Goal: Task Accomplishment & Management: Complete application form

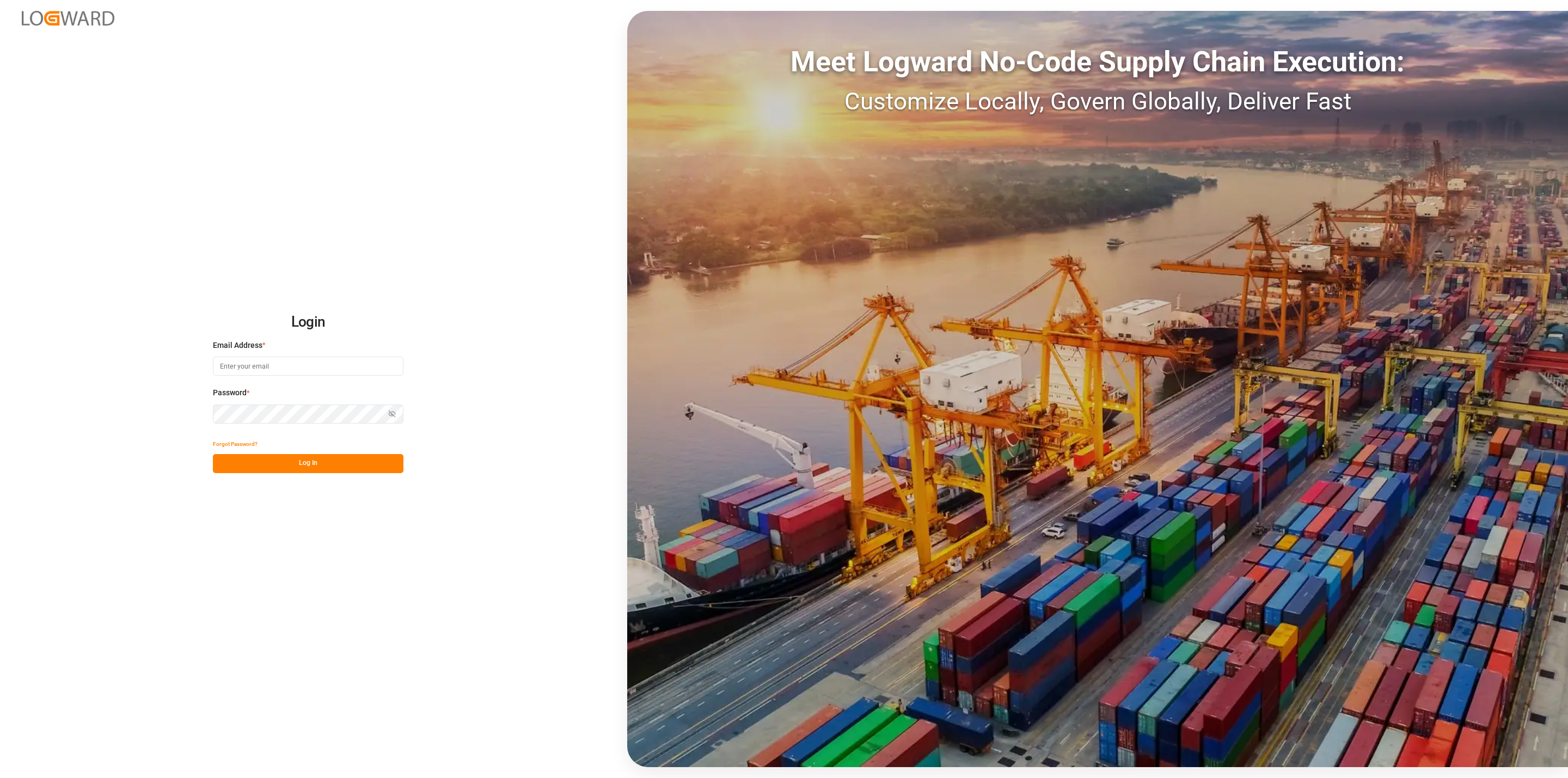
type input "[EMAIL_ADDRESS][DOMAIN_NAME]"
click at [310, 457] on button "Log In" at bounding box center [308, 463] width 190 height 19
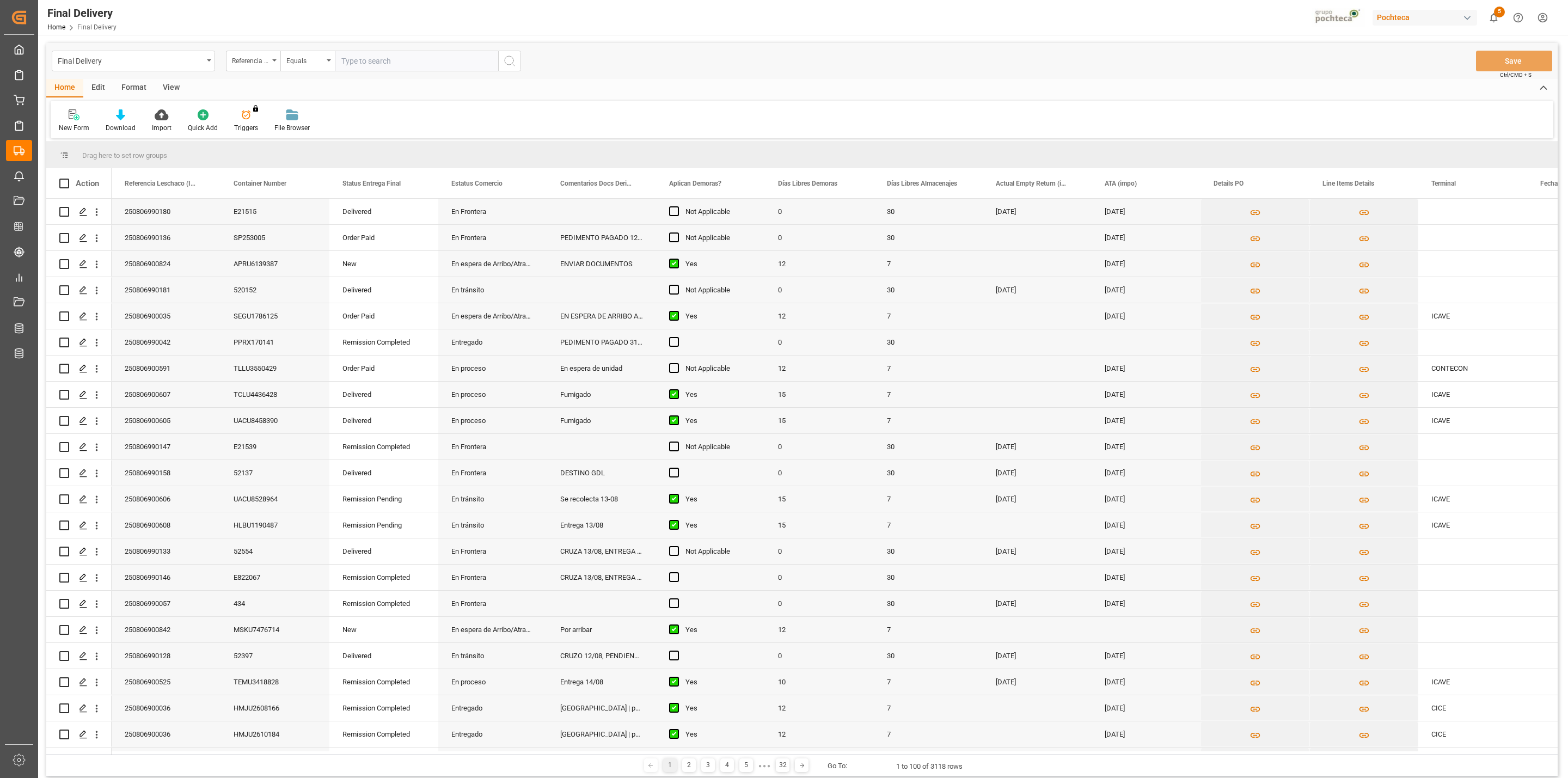
click at [169, 92] on div "View" at bounding box center [171, 88] width 33 height 18
click at [72, 126] on div "Default" at bounding box center [70, 128] width 21 height 10
click at [111, 297] on div "CAPTURA TR Y RETRASO + FECHA DE ENTREGA" at bounding box center [112, 295] width 96 height 11
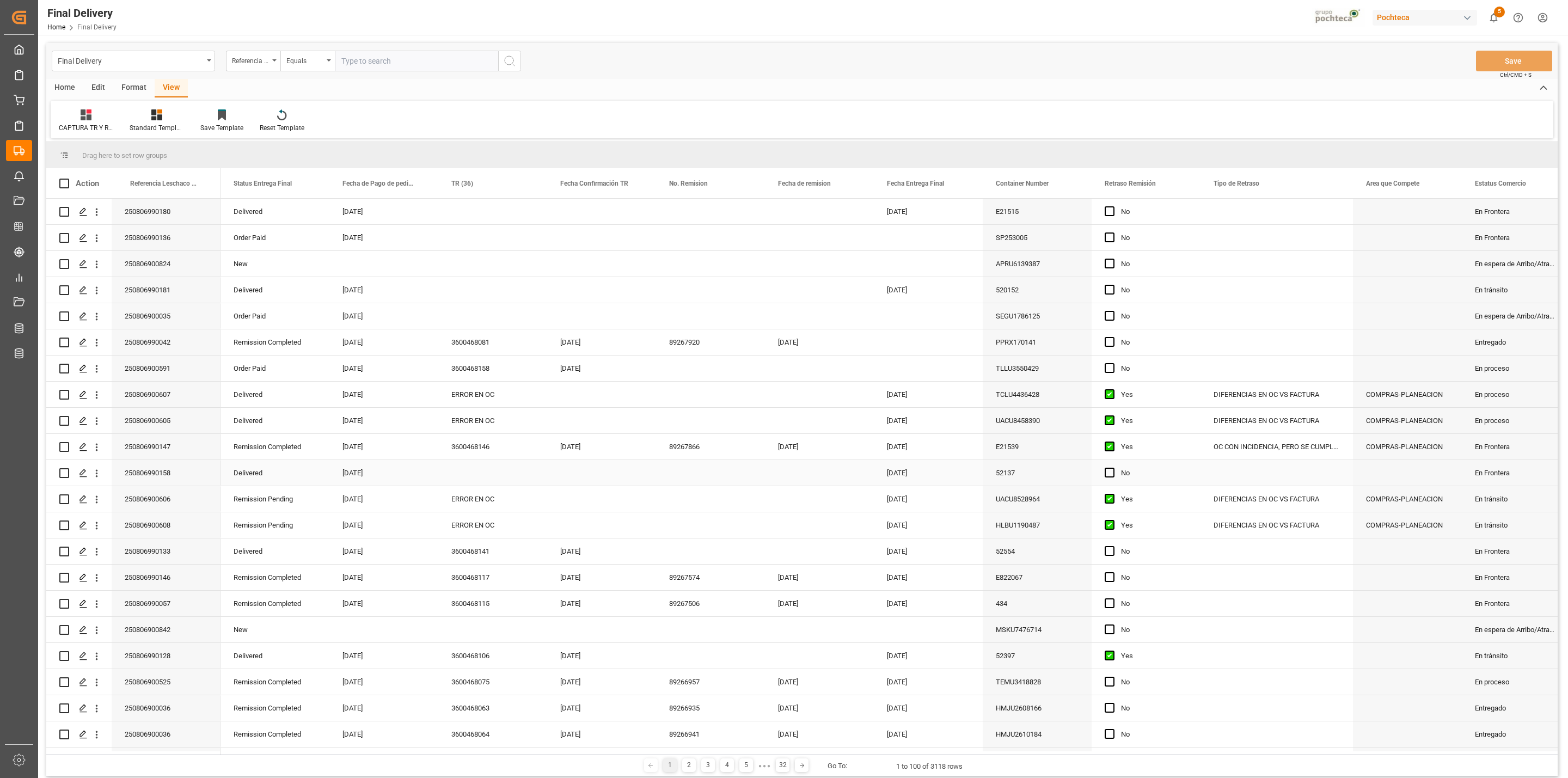
click at [467, 473] on div "Press SPACE to select this row." at bounding box center [492, 472] width 109 height 25
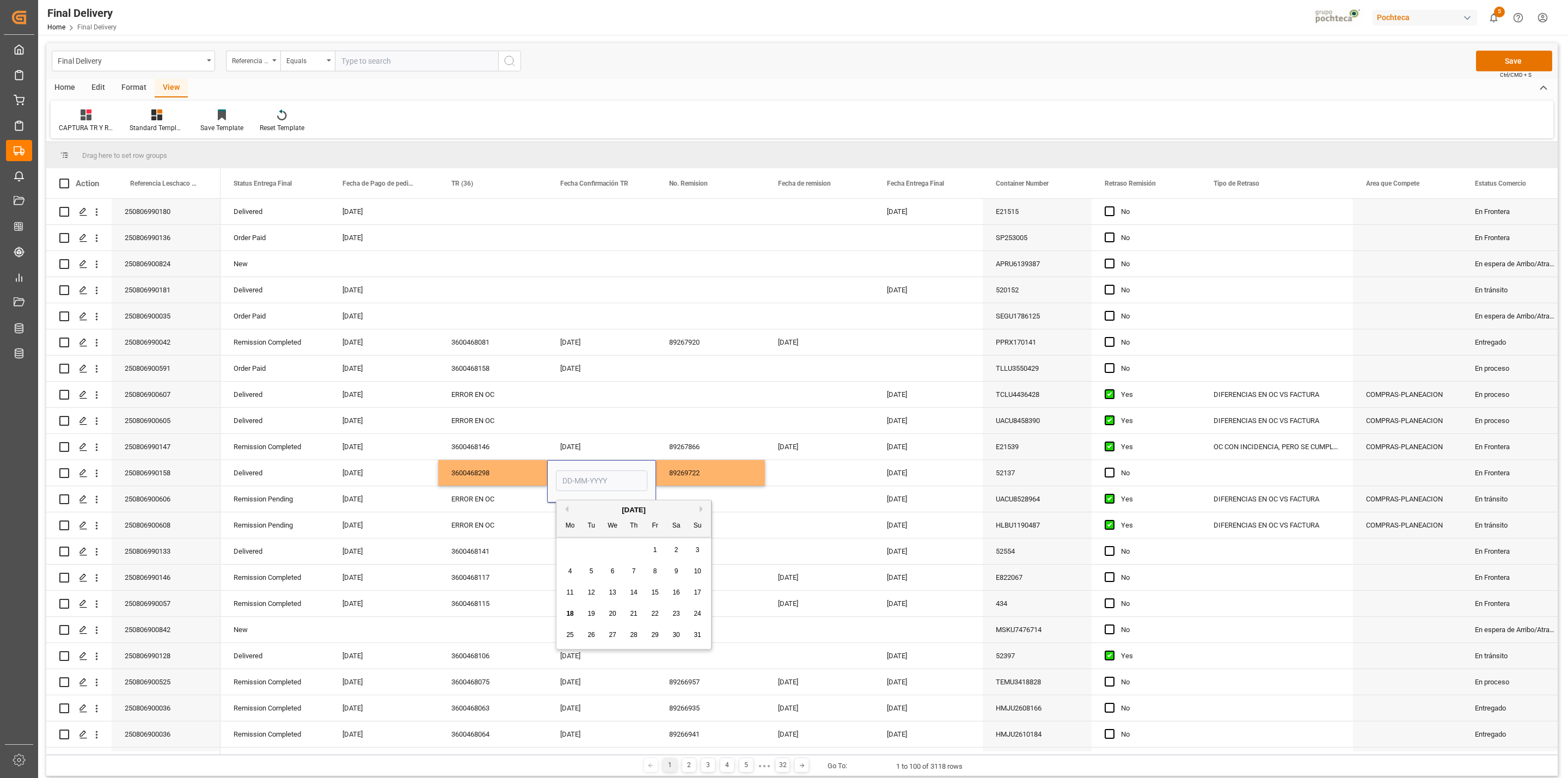
click at [568, 616] on span "18" at bounding box center [569, 614] width 7 height 8
type input "[DATE]"
click at [674, 479] on div "89269722" at bounding box center [710, 472] width 109 height 25
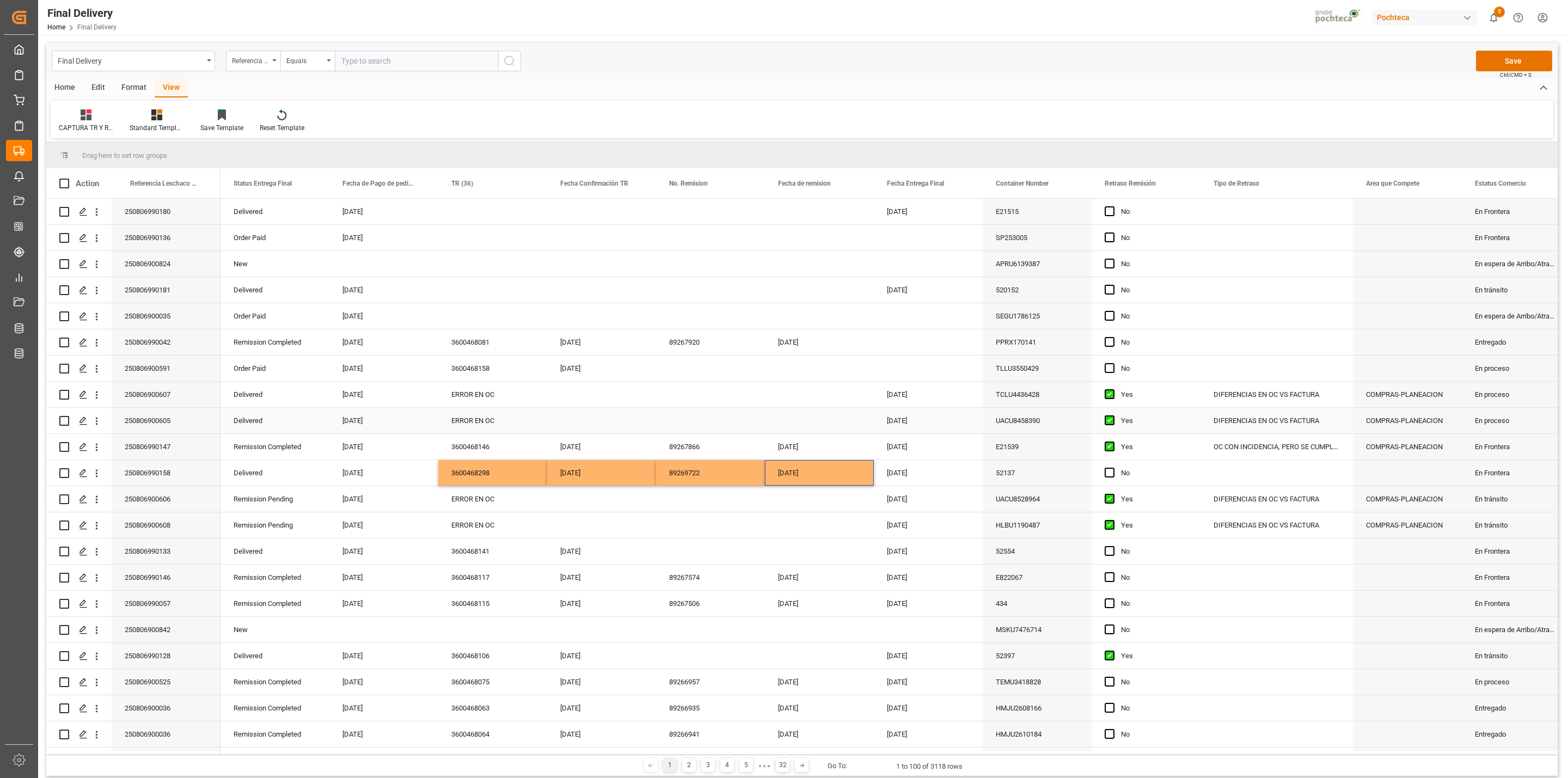
click at [472, 415] on div "ERROR EN OC" at bounding box center [492, 420] width 109 height 25
click at [479, 401] on div "ERROR EN OC" at bounding box center [492, 394] width 109 height 25
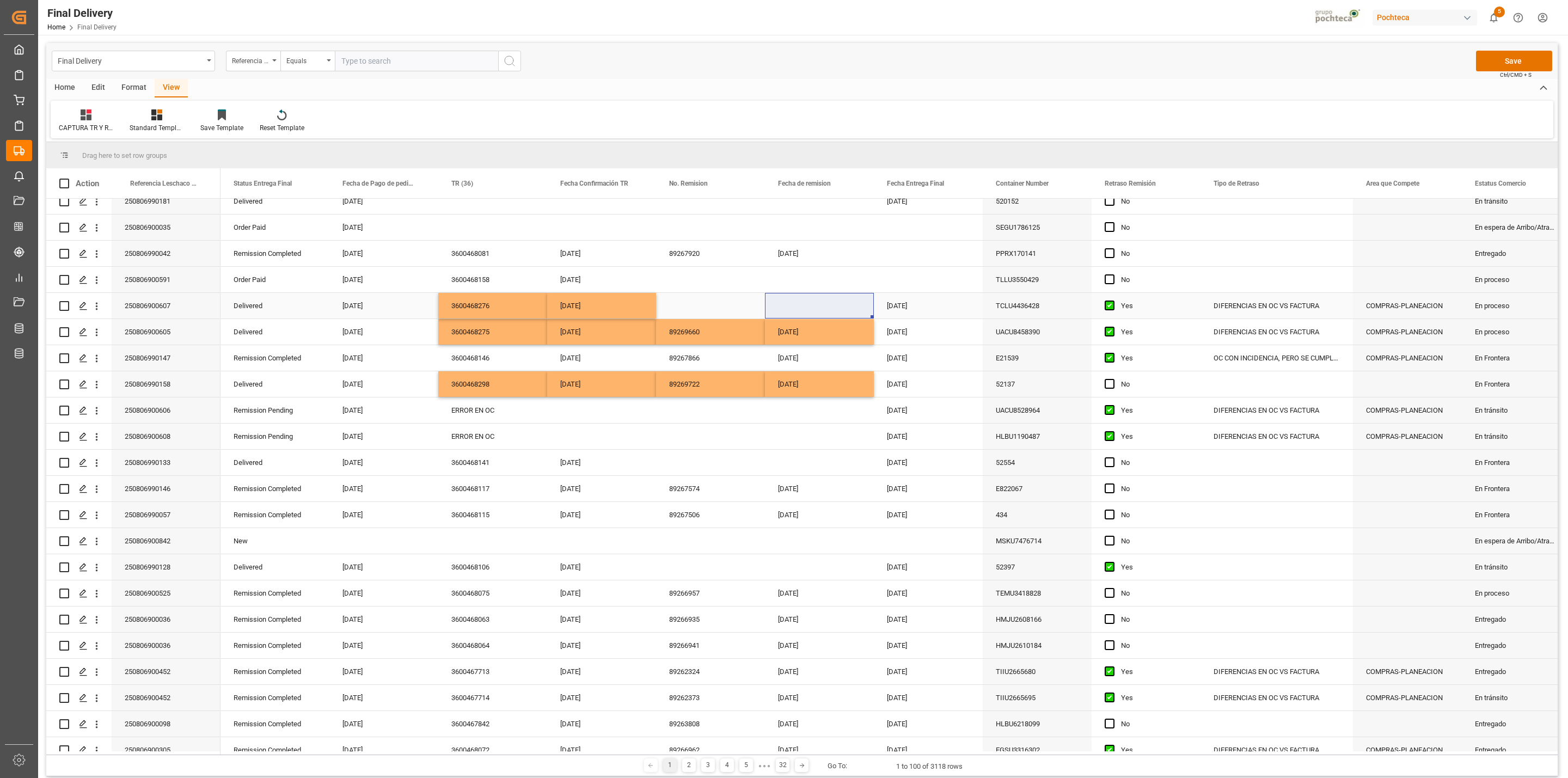
scroll to position [98, 0]
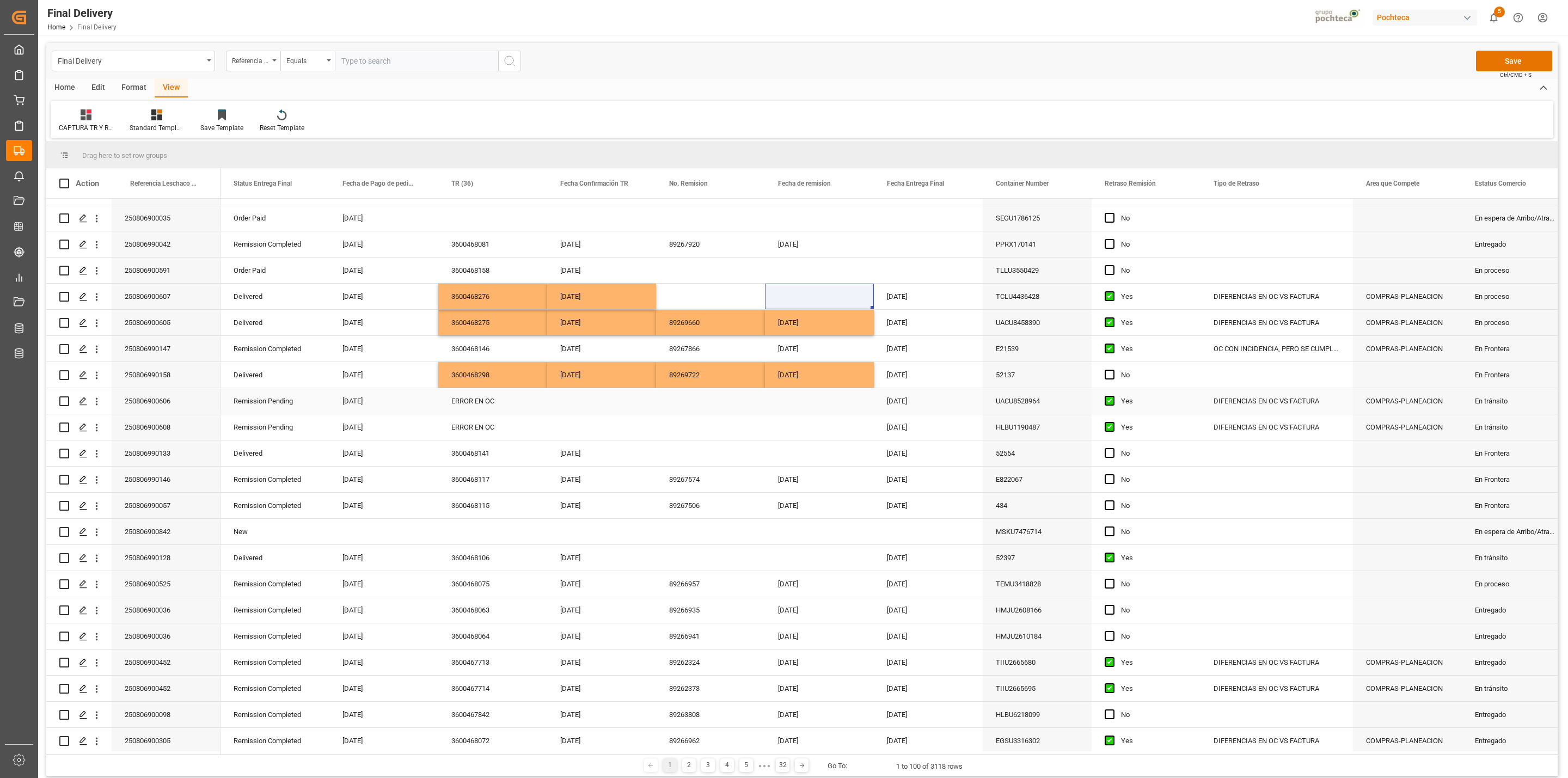
click at [501, 402] on div "ERROR EN OC" at bounding box center [492, 401] width 109 height 25
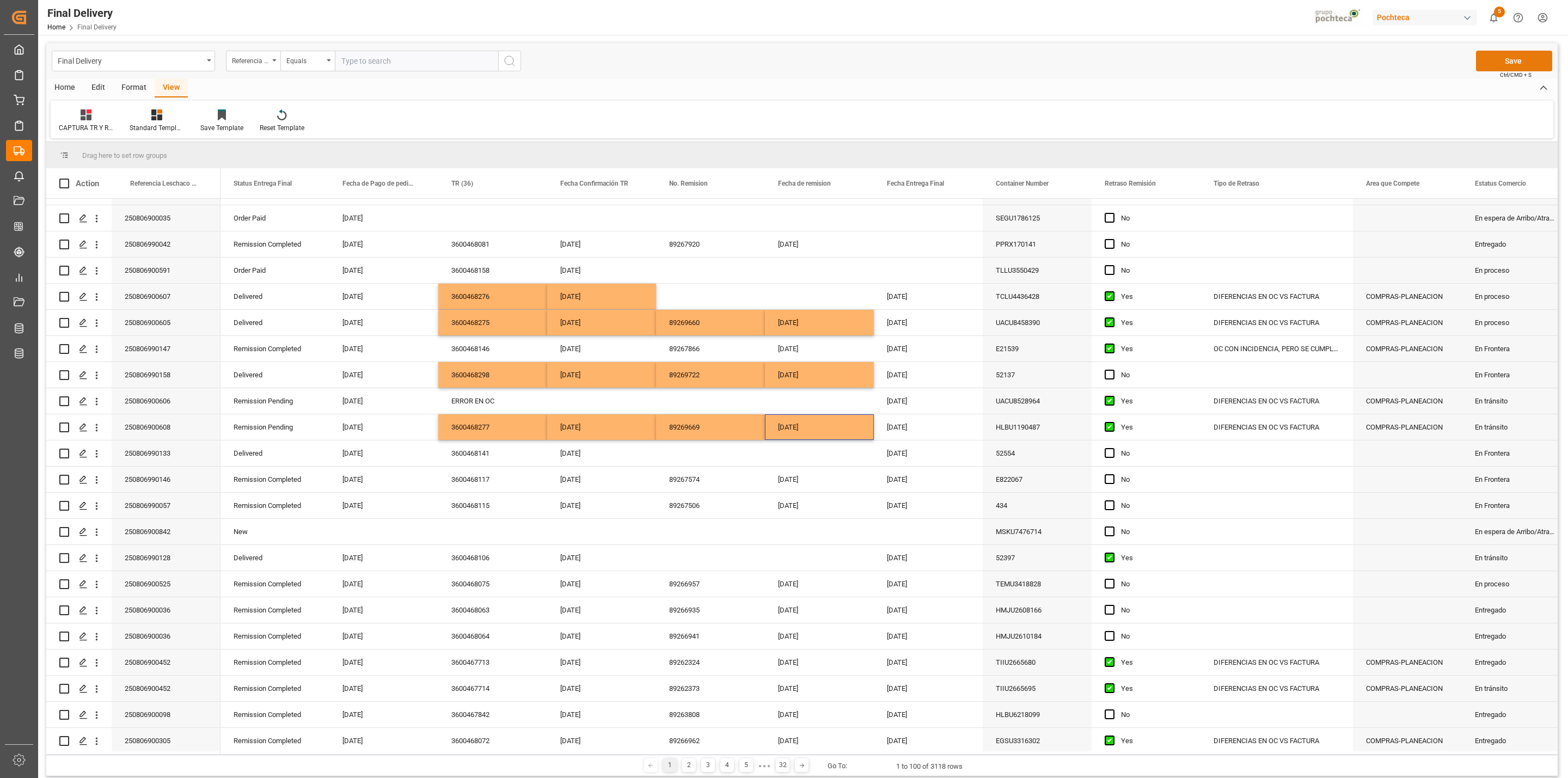
click at [1497, 63] on button "Save" at bounding box center [1514, 61] width 76 height 21
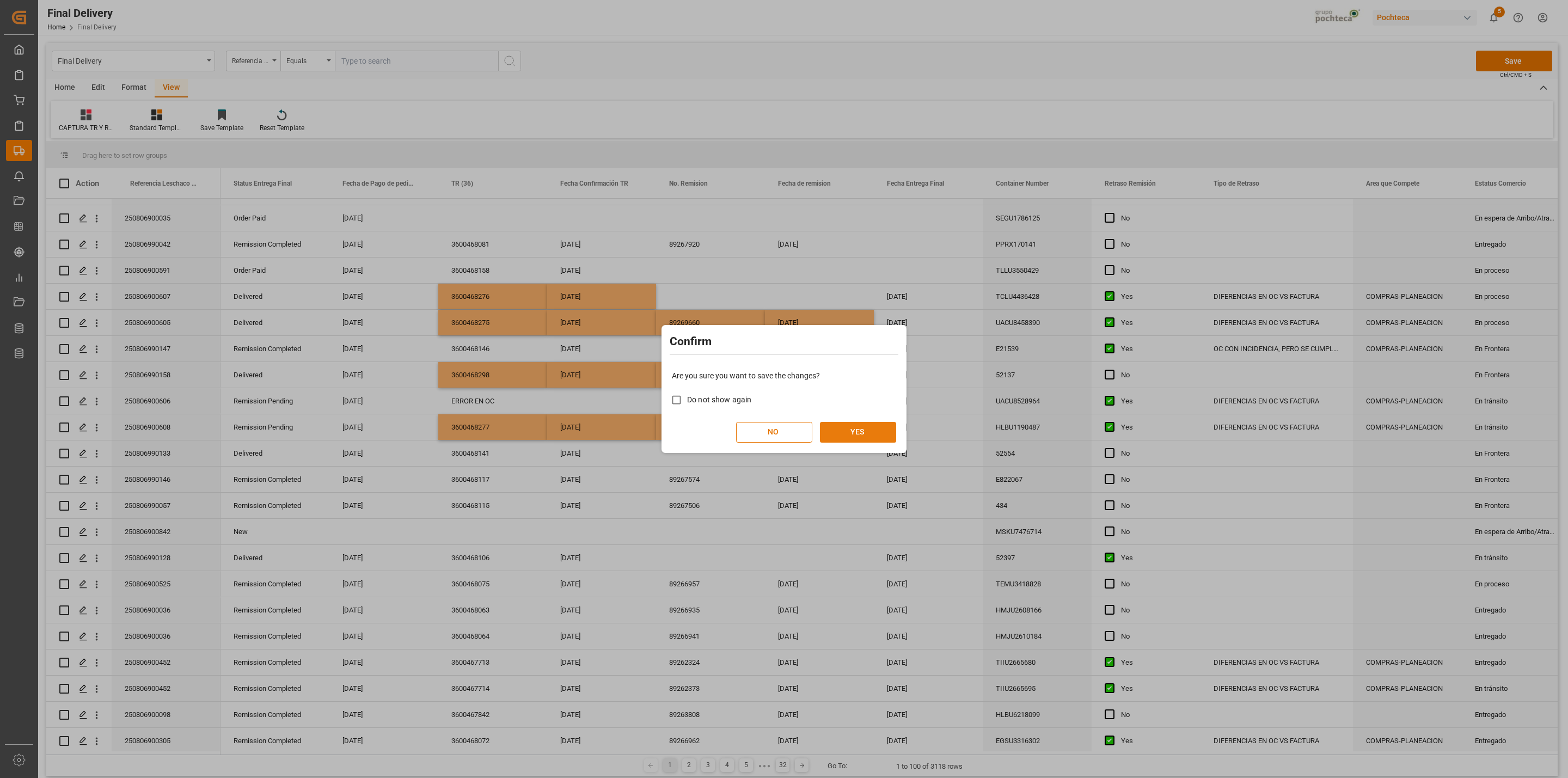
click at [866, 438] on button "YES" at bounding box center [858, 432] width 76 height 21
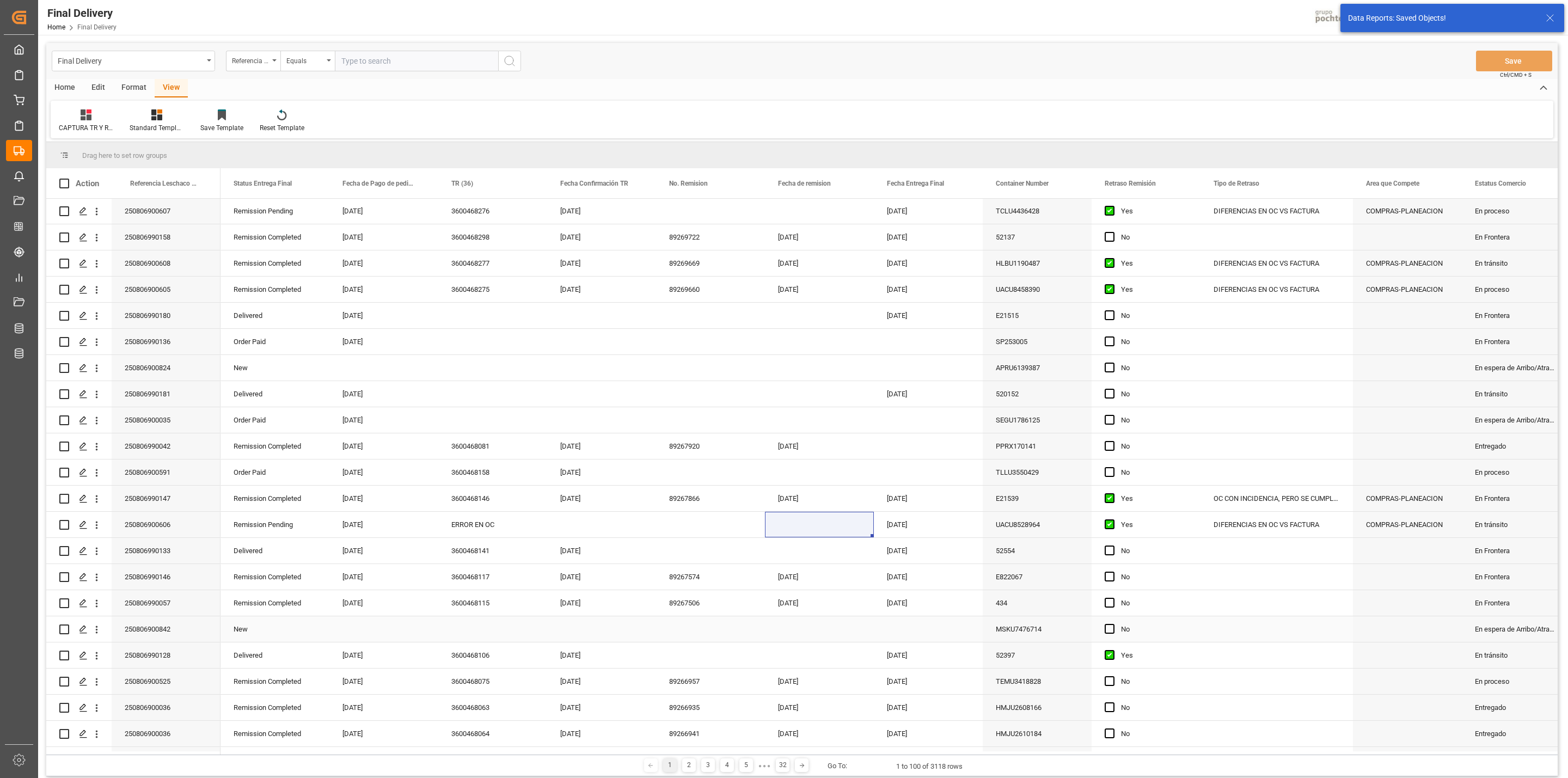
scroll to position [0, 0]
click at [492, 396] on div "Press SPACE to select this row." at bounding box center [492, 394] width 109 height 25
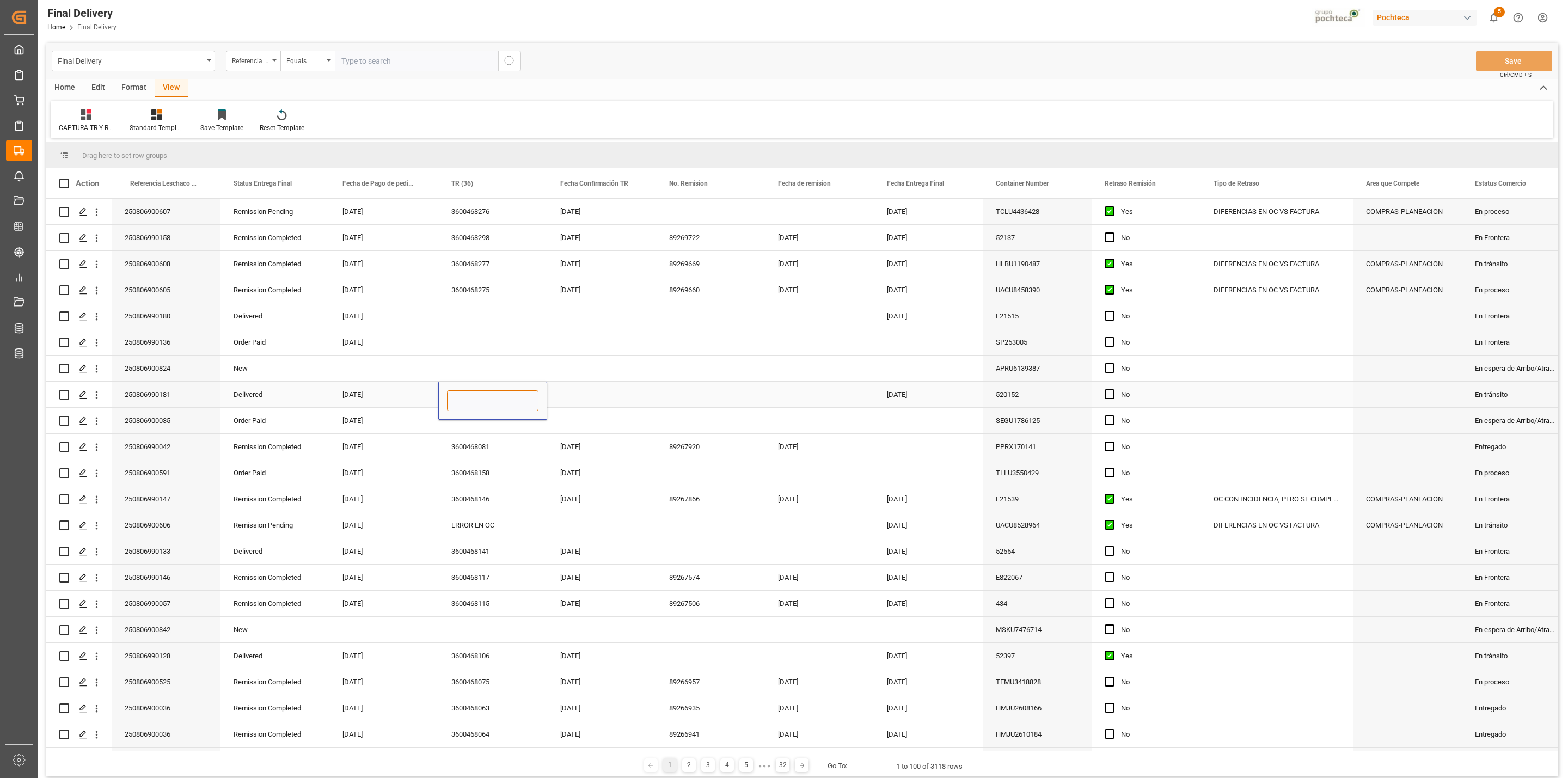
click at [488, 396] on input "Press SPACE to select this row." at bounding box center [492, 401] width 91 height 21
type input "PTE OK EN SAP"
click at [569, 396] on div "Press SPACE to select this row." at bounding box center [601, 394] width 109 height 25
click at [1111, 396] on span "Press SPACE to select this row." at bounding box center [1109, 394] width 10 height 10
click at [1113, 389] on input "Press SPACE to select this row." at bounding box center [1113, 389] width 0 height 0
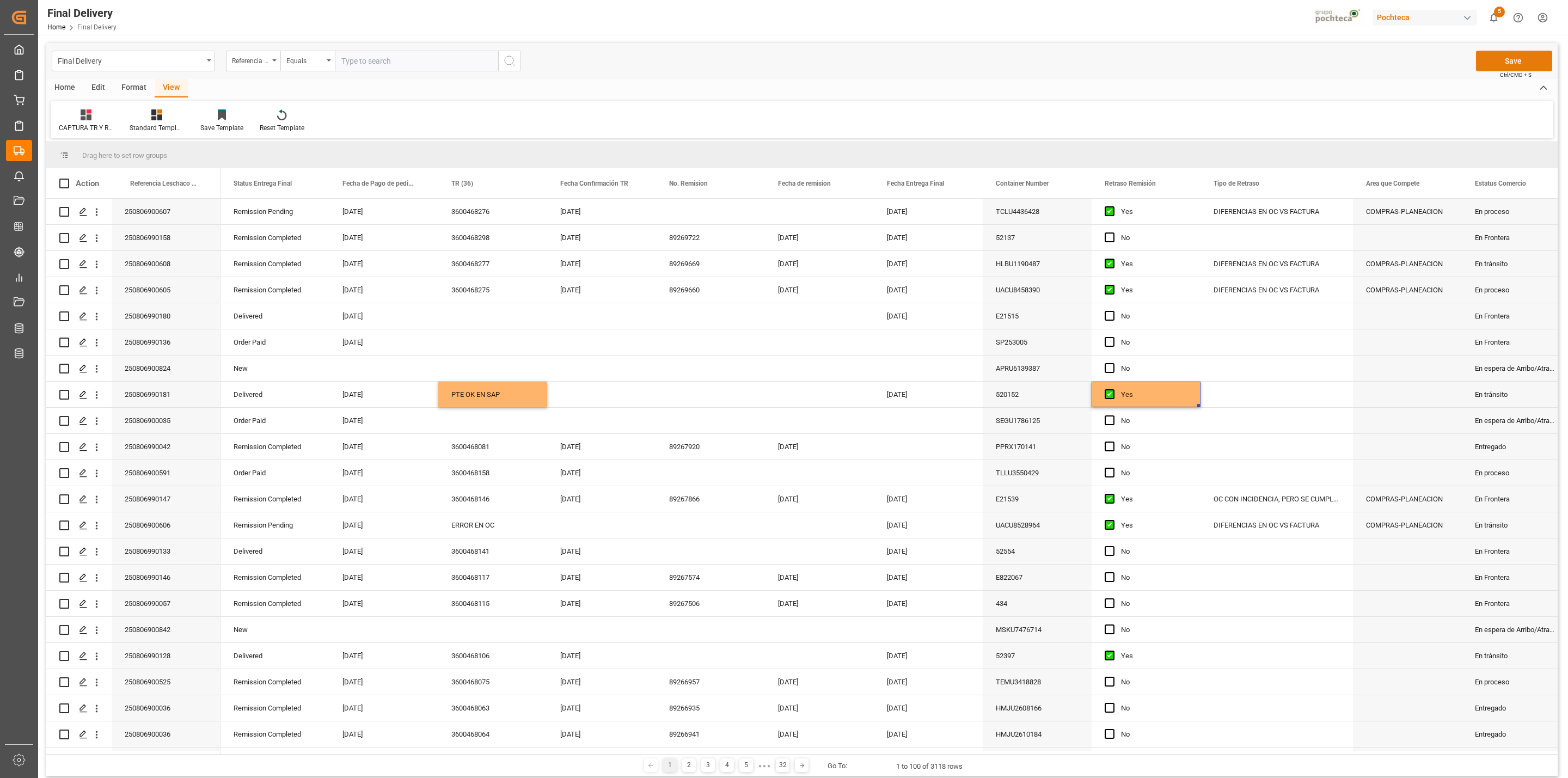
click at [1495, 59] on button "Save" at bounding box center [1514, 61] width 76 height 21
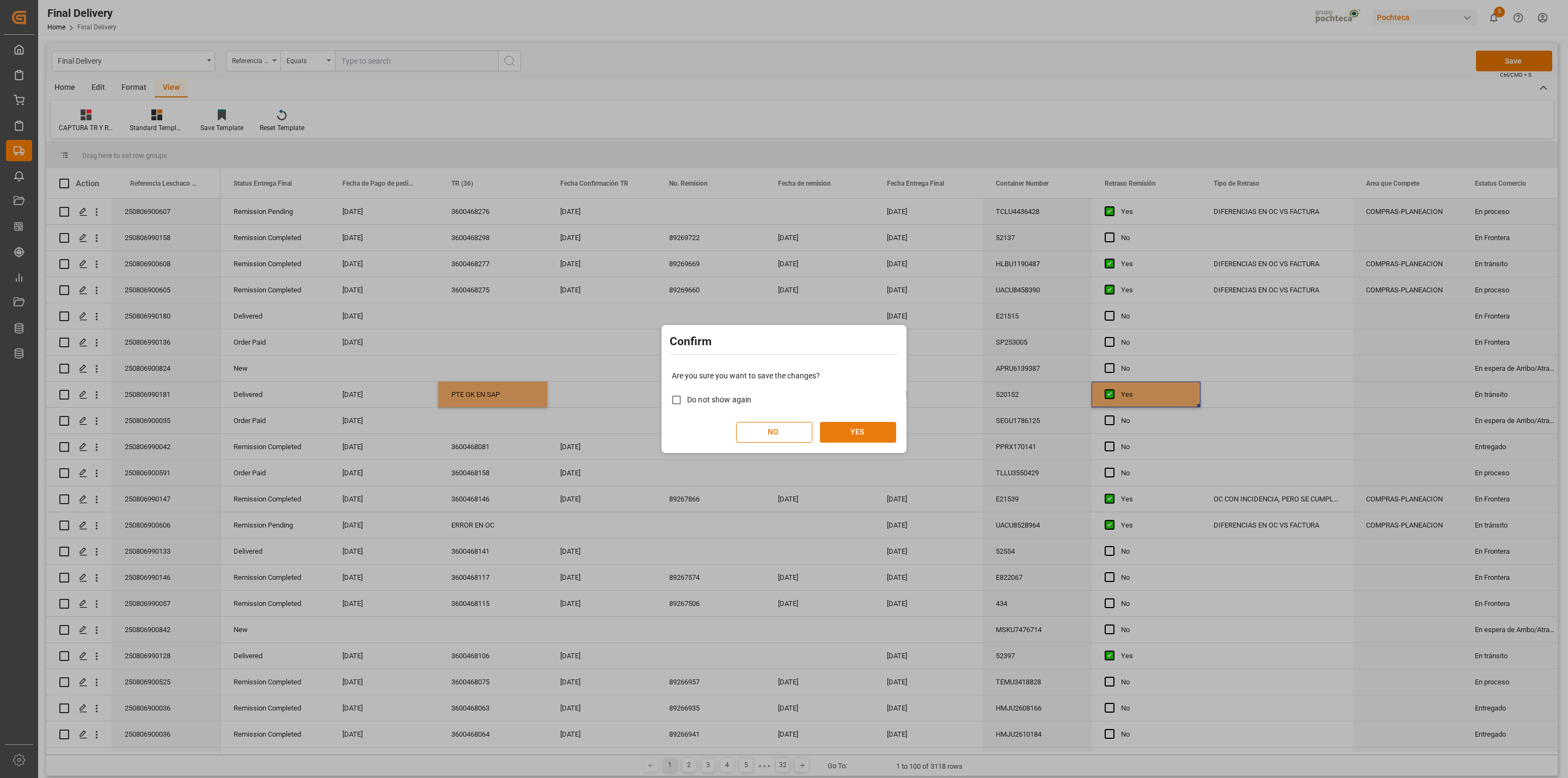
click at [882, 428] on button "YES" at bounding box center [858, 432] width 76 height 21
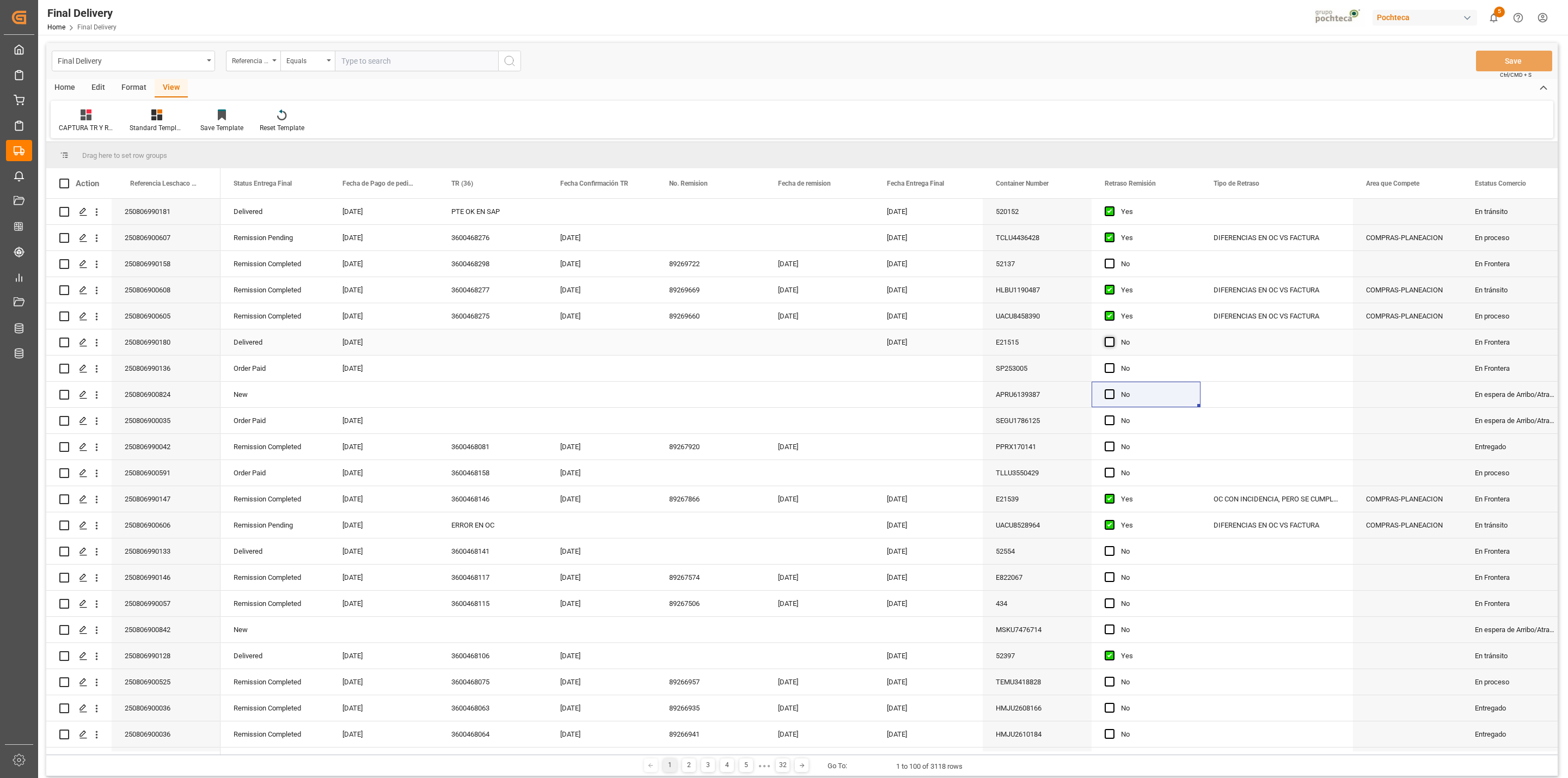
click at [1111, 342] on span "Press SPACE to select this row." at bounding box center [1109, 342] width 10 height 10
click at [1113, 337] on input "Press SPACE to select this row." at bounding box center [1113, 337] width 0 height 0
click at [482, 216] on div "PTE OK EN SAP" at bounding box center [492, 211] width 109 height 25
click at [462, 337] on div "Press SPACE to select this row." at bounding box center [492, 342] width 109 height 25
click at [1485, 54] on button "Save" at bounding box center [1514, 61] width 76 height 21
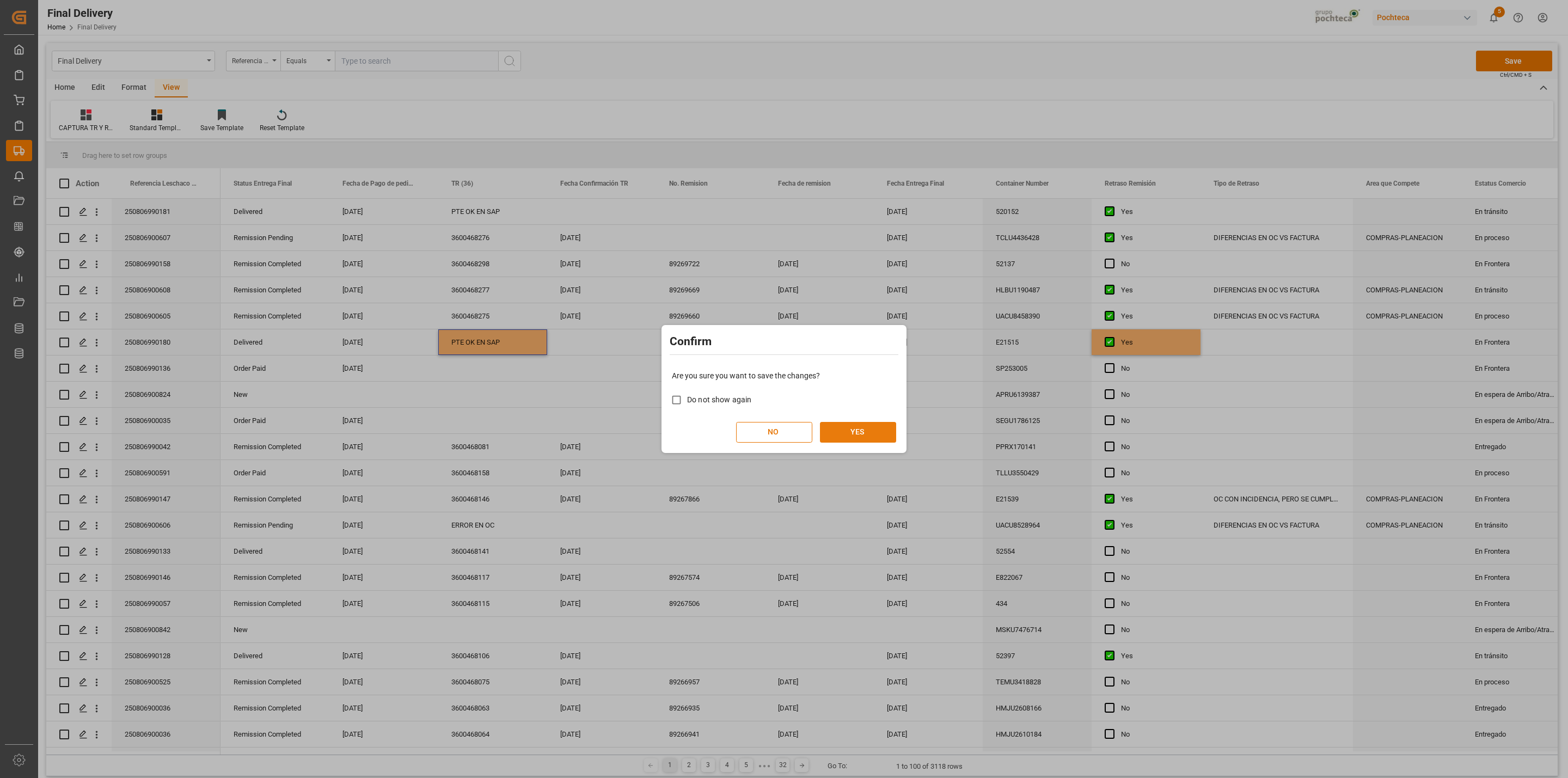
click at [854, 428] on button "YES" at bounding box center [858, 432] width 76 height 21
